Goal: Communication & Community: Answer question/provide support

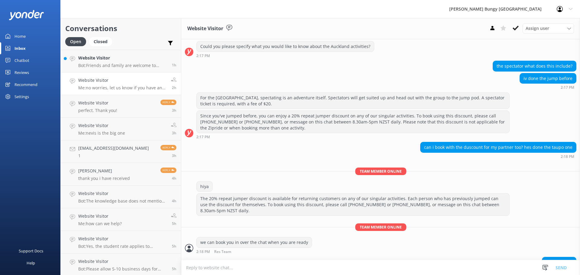
scroll to position [172, 0]
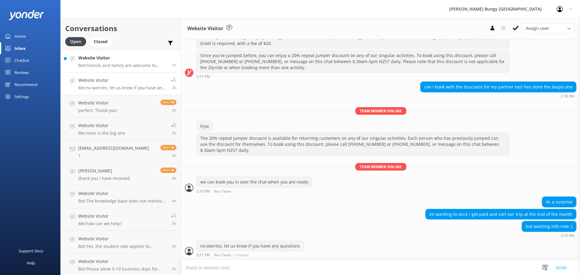
click at [140, 66] on p "Bot: Friends and family are welcome to watch! All our sites accommodate spectat…" at bounding box center [122, 65] width 89 height 5
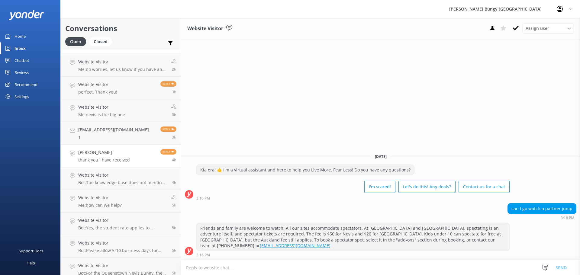
scroll to position [24, 0]
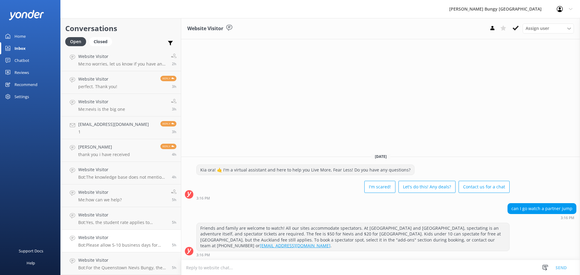
click at [126, 240] on h4 "Website Visitor" at bounding box center [122, 237] width 89 height 7
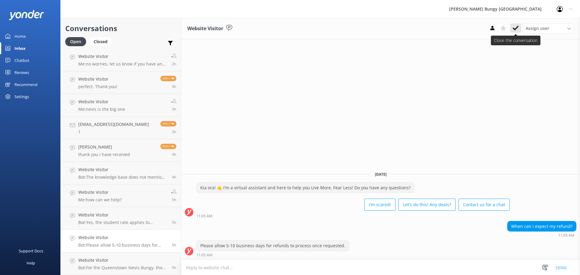
click at [517, 26] on icon at bounding box center [515, 28] width 6 height 6
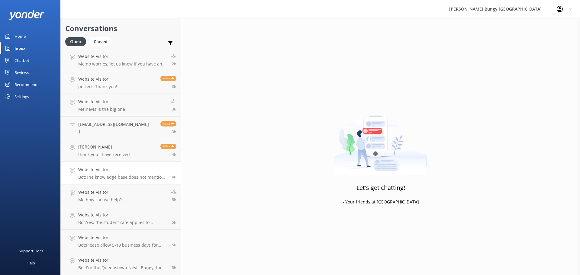
click at [147, 171] on h4 "Website Visitor" at bounding box center [122, 169] width 89 height 7
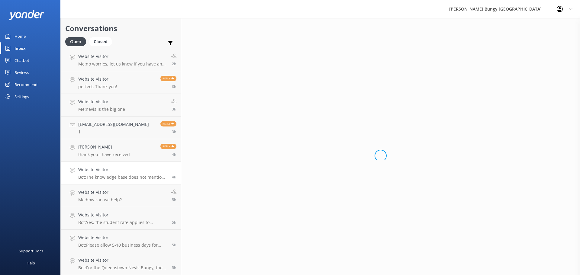
scroll to position [1, 0]
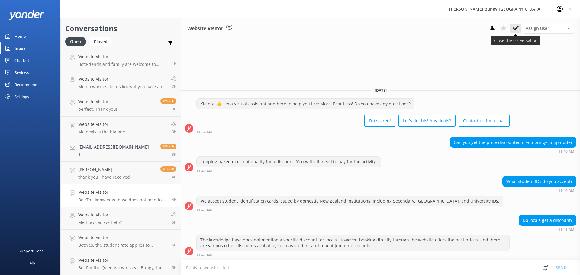
click at [511, 30] on button at bounding box center [515, 28] width 11 height 9
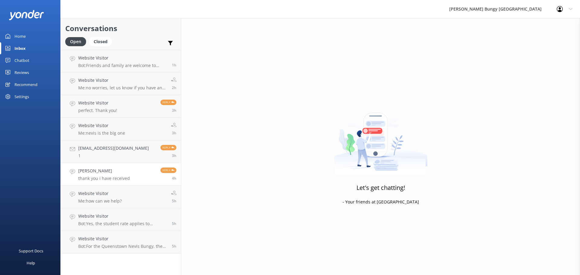
click at [120, 172] on h4 "[PERSON_NAME]" at bounding box center [104, 171] width 52 height 7
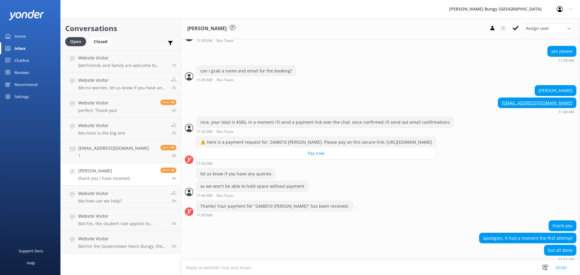
scroll to position [434, 0]
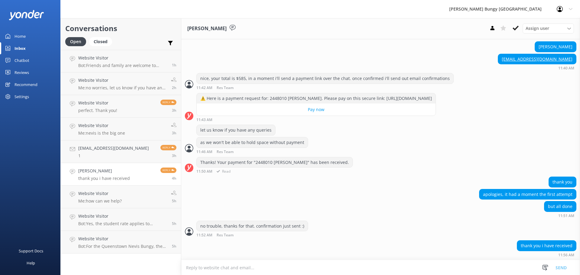
click at [268, 164] on div "Thanks! Your payment for "2448010 [PERSON_NAME]" has been received." at bounding box center [275, 162] width 156 height 10
copy div "2448010"
click at [513, 24] on button at bounding box center [515, 28] width 11 height 9
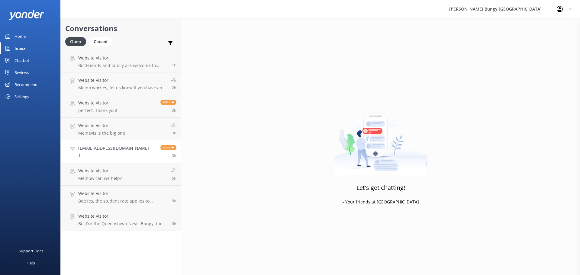
click at [97, 151] on h4 "[EMAIL_ADDRESS][DOMAIN_NAME]" at bounding box center [113, 148] width 71 height 7
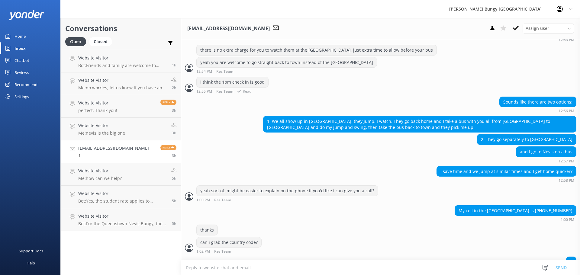
scroll to position [999, 0]
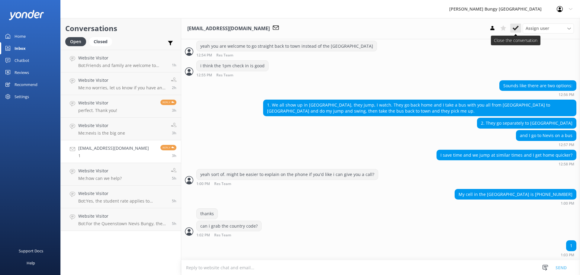
click at [518, 26] on icon at bounding box center [515, 28] width 6 height 6
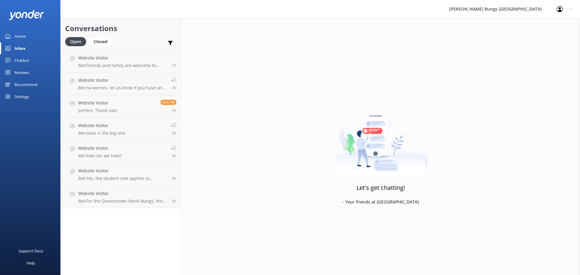
click at [112, 167] on link "Website Visitor Bot: Yes, the student rate applies to university students study…" at bounding box center [121, 174] width 120 height 23
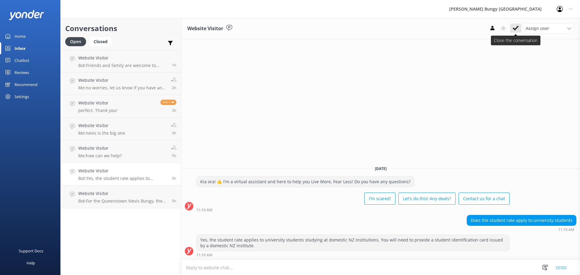
click at [513, 25] on icon at bounding box center [515, 28] width 6 height 6
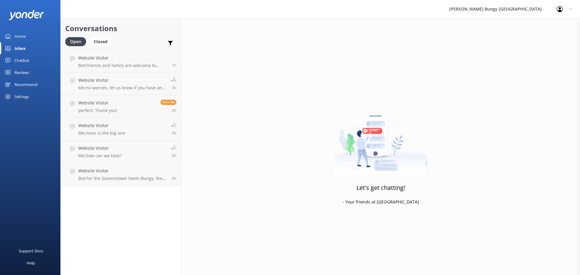
click at [119, 178] on p "Bot: For the Queenstown Nevis Bungy, the weight limit is a minimum of 45kg and …" at bounding box center [122, 178] width 89 height 5
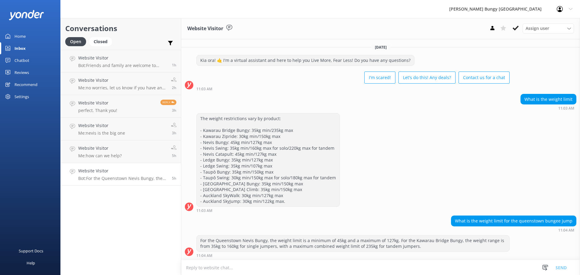
scroll to position [1, 0]
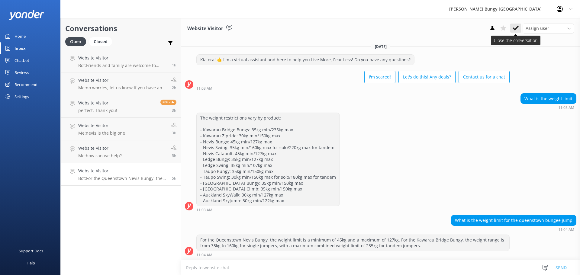
click at [513, 25] on button at bounding box center [515, 28] width 11 height 9
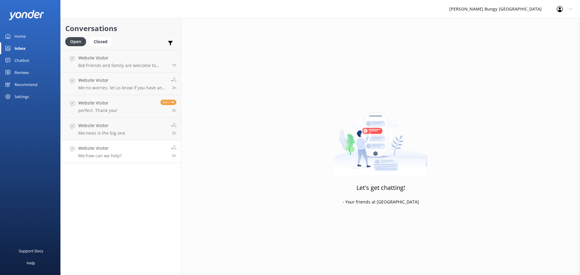
click at [109, 158] on p "Me: how can we help?" at bounding box center [99, 155] width 43 height 5
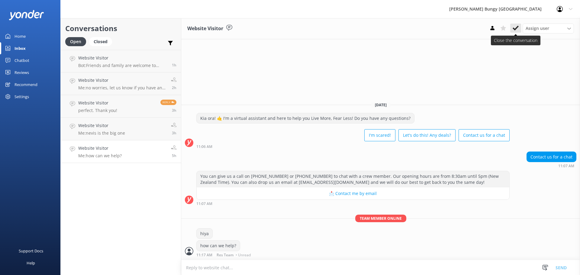
click at [520, 30] on button at bounding box center [515, 28] width 11 height 9
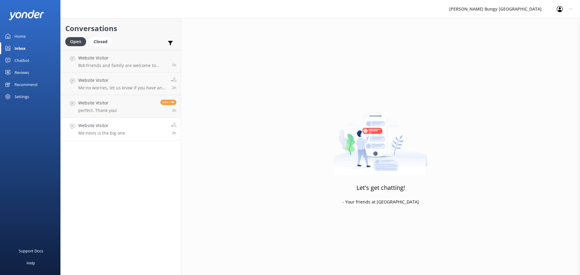
click at [92, 129] on h4 "Website Visitor" at bounding box center [101, 125] width 47 height 7
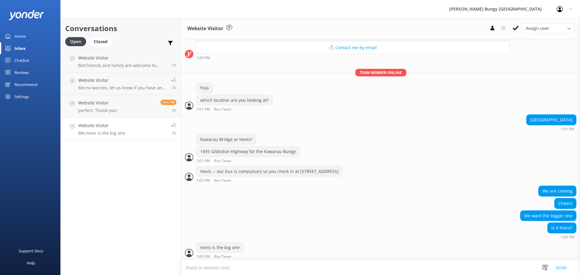
scroll to position [96, 0]
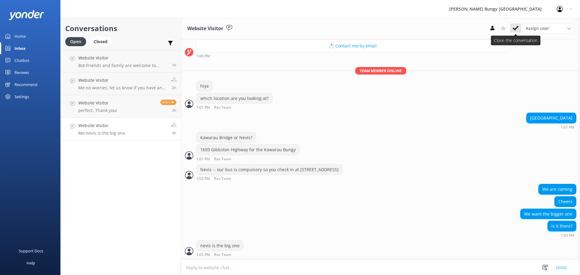
click at [519, 27] on button at bounding box center [515, 28] width 11 height 9
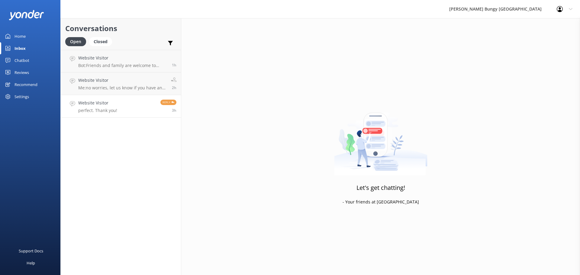
click at [105, 105] on h4 "Website Visitor" at bounding box center [97, 103] width 39 height 7
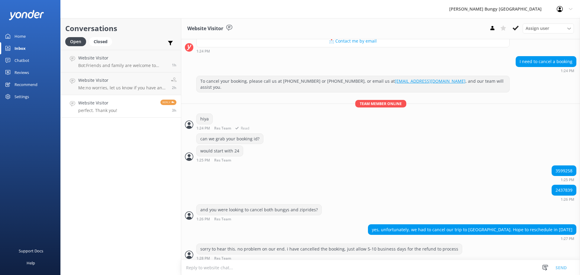
scroll to position [112, 0]
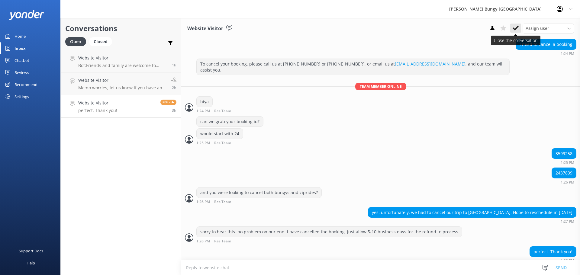
click at [515, 30] on icon at bounding box center [515, 28] width 6 height 6
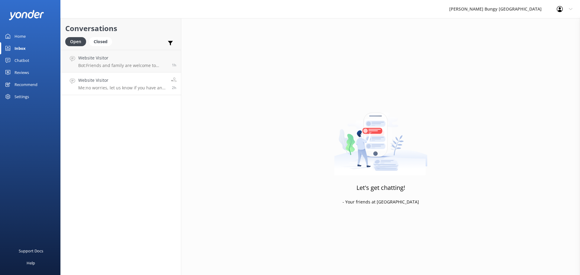
click at [107, 72] on link "Website Visitor Me: no worries, let us know if you have any questions 2h" at bounding box center [121, 83] width 120 height 23
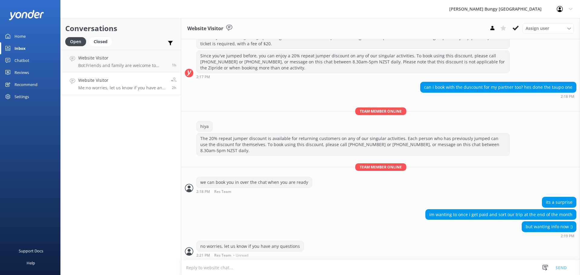
scroll to position [172, 0]
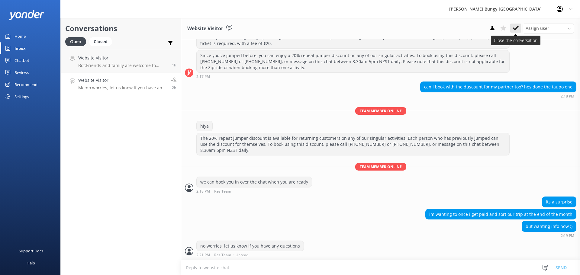
click at [515, 28] on icon at bounding box center [515, 28] width 6 height 6
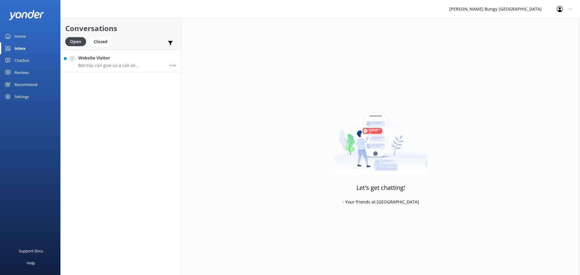
click at [145, 67] on p "Bot: You can give us a call on [PHONE_NUMBER] or [PHONE_NUMBER] to chat with a …" at bounding box center [121, 65] width 86 height 5
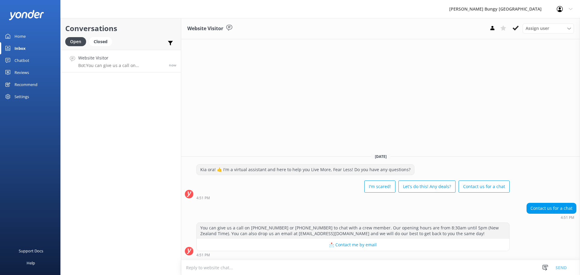
click at [278, 267] on textarea at bounding box center [380, 267] width 399 height 15
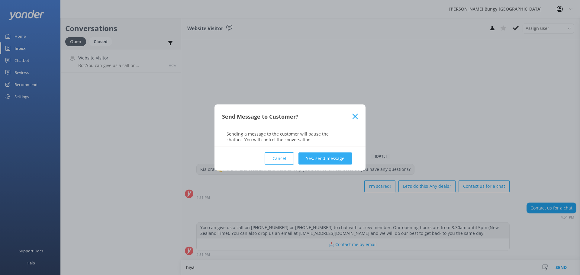
type textarea "hiya"
click at [319, 153] on button "Yes, send message" at bounding box center [324, 158] width 53 height 12
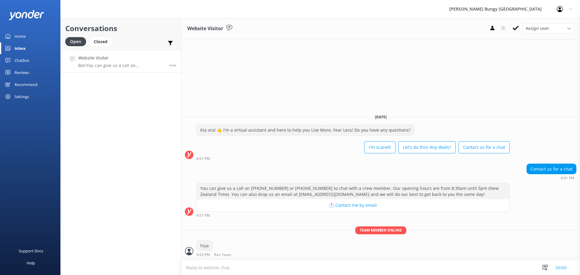
click at [276, 263] on textarea at bounding box center [380, 267] width 399 height 15
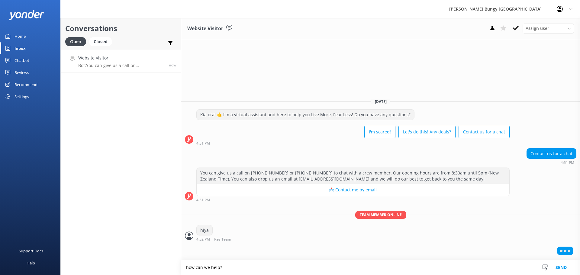
type textarea "how can we help?"
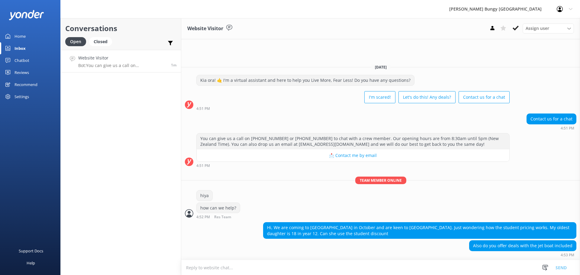
click at [380, 273] on textarea at bounding box center [380, 267] width 399 height 15
type textarea "we have a student discount applicable to both high school and uni students in […"
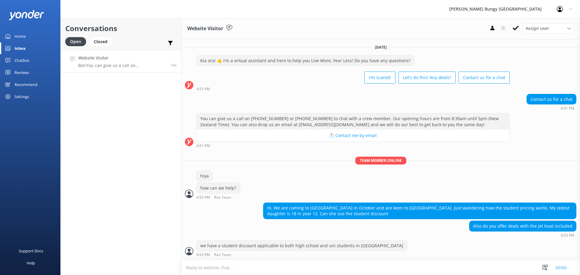
click at [377, 272] on textarea at bounding box center [380, 267] width 399 height 15
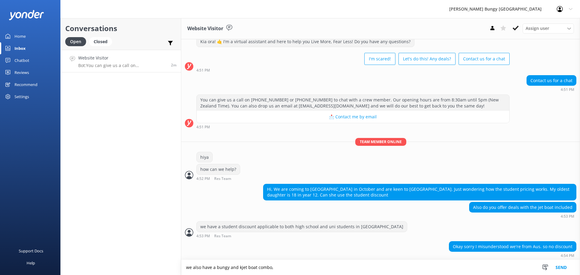
scroll to position [20, 0]
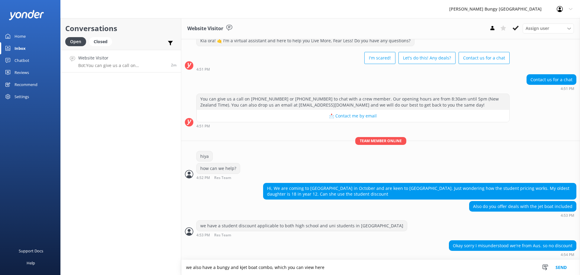
paste textarea "[URL][DOMAIN_NAME]"
click at [311, 268] on textarea "we also have a bungy and kjet boat combo, which you can view here [URL][DOMAIN_…" at bounding box center [380, 267] width 399 height 15
type textarea "we also have a bungy and kjet boat combo, which you can view and book here [URL…"
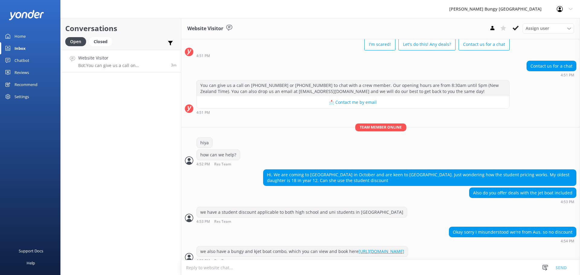
scroll to position [39, 0]
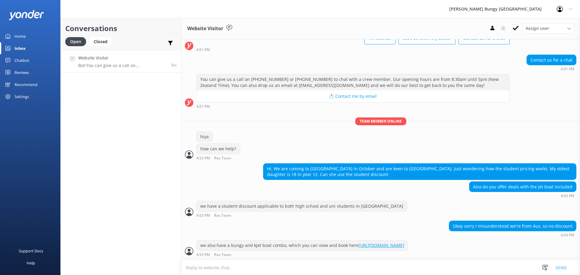
click at [377, 269] on textarea at bounding box center [380, 267] width 399 height 15
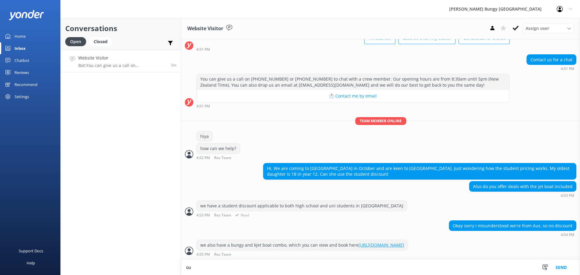
type textarea "o"
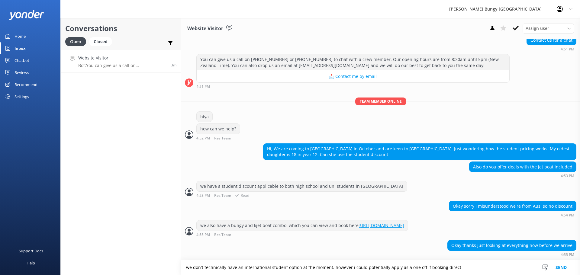
type textarea "we don't technically have an international student option at the moment, howeve…"
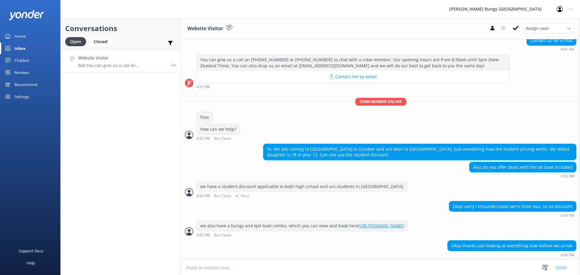
scroll to position [79, 0]
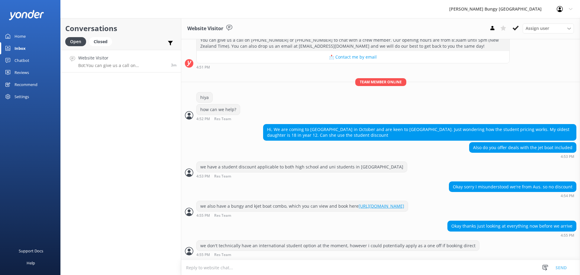
click at [332, 261] on textarea at bounding box center [380, 267] width 399 height 15
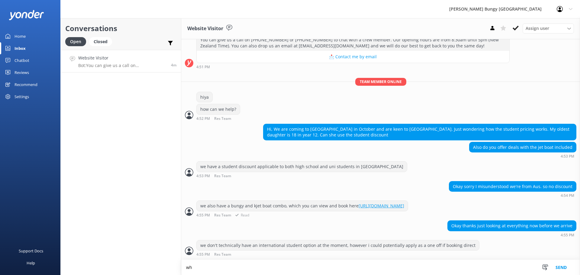
type textarea "w"
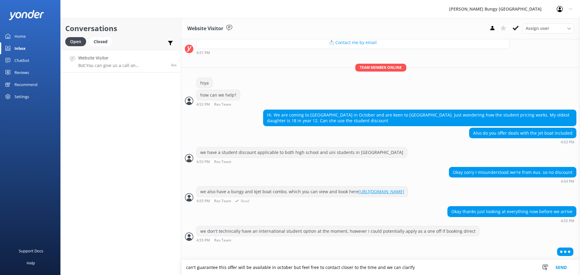
type textarea "can't guarantee this offer will be available in october but feel free to contac…"
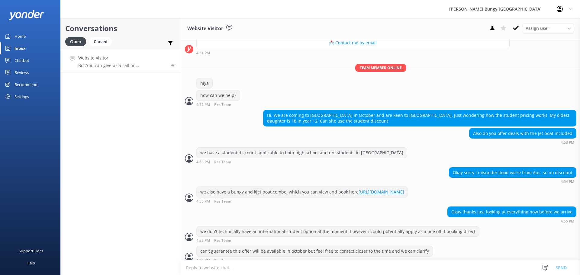
scroll to position [113, 0]
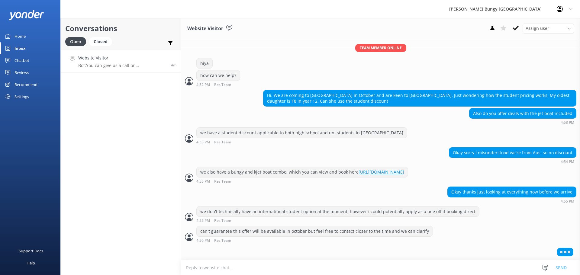
click at [102, 126] on div "Conversations Open Closed Important Assigned to me Unassigned Website Visitor B…" at bounding box center [120, 146] width 121 height 257
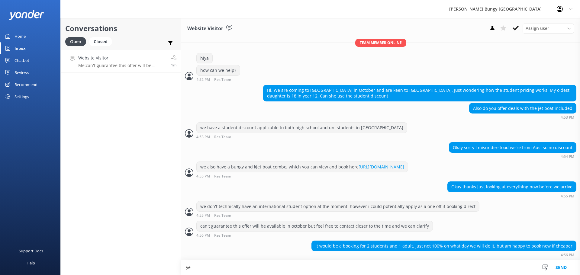
scroll to position [118, 0]
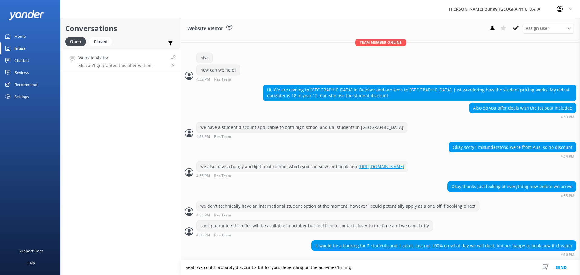
type textarea "yeah we could probably discount a bit for you. depending on the activities/timi…"
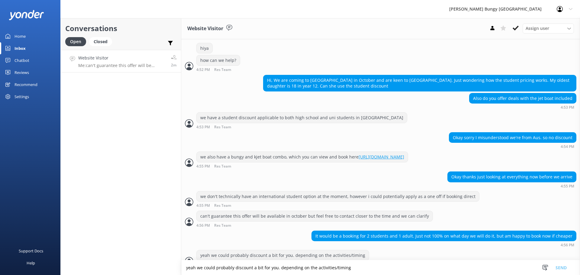
scroll to position [138, 0]
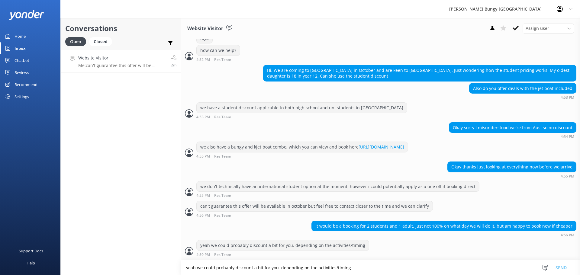
click at [380, 269] on textarea "yeah we could probably discount a bit for you. depending on the activities/timi…" at bounding box center [380, 267] width 399 height 15
type textarea "f"
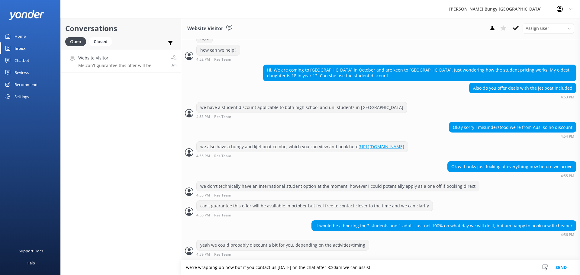
type textarea "we're wrapping up now but if you contact us tomorrow on the chat after 8:30am w…"
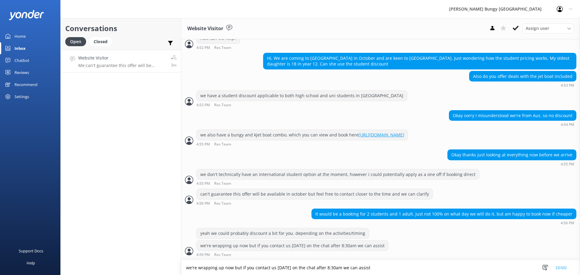
scroll to position [169, 0]
